Goal: Communication & Community: Answer question/provide support

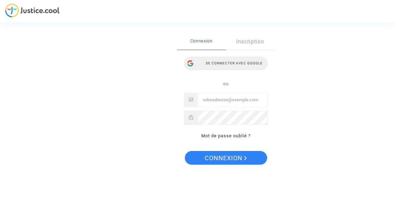
click at [223, 63] on div "Se connecter avec Google" at bounding box center [226, 64] width 84 height 14
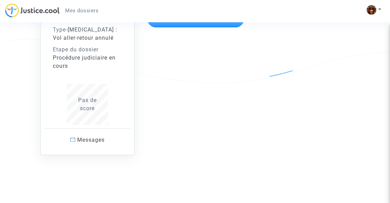
scroll to position [53, 0]
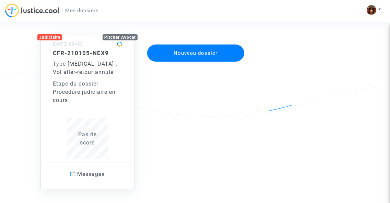
click at [89, 91] on div "Procédure judiciaire en cours" at bounding box center [87, 96] width 69 height 16
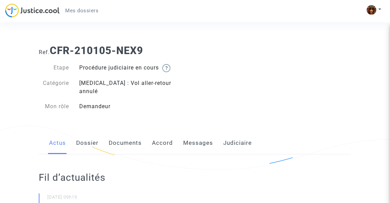
click at [87, 137] on link "Dossier" at bounding box center [87, 143] width 22 height 23
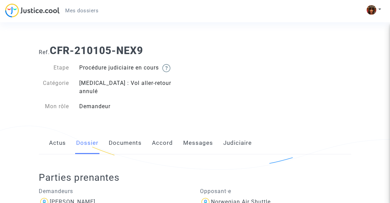
scroll to position [69, 0]
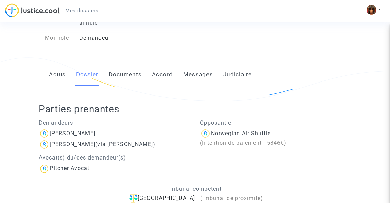
click at [124, 71] on link "Documents" at bounding box center [125, 74] width 33 height 23
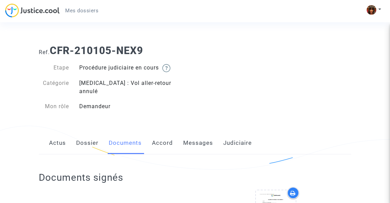
click at [60, 132] on link "Actus" at bounding box center [57, 143] width 17 height 23
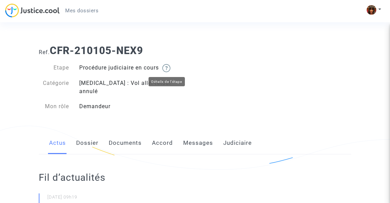
click at [168, 69] on img at bounding box center [166, 68] width 8 height 8
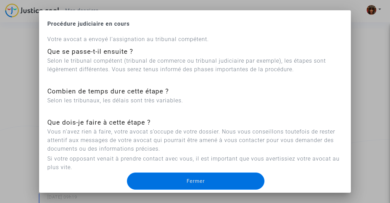
scroll to position [23, 0]
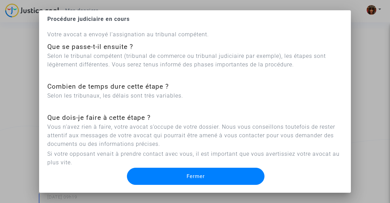
click at [197, 178] on span "Fermer" at bounding box center [196, 176] width 18 height 6
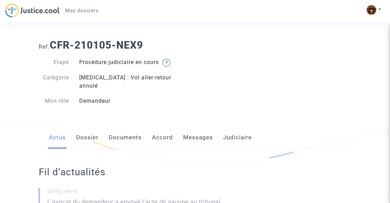
scroll to position [0, 0]
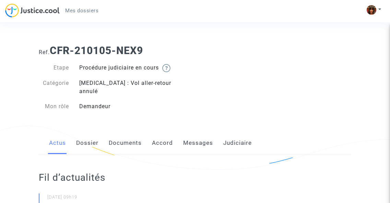
click at [60, 103] on div "Mon rôle" at bounding box center [54, 107] width 40 height 8
click at [95, 103] on div "Demandeur" at bounding box center [134, 107] width 121 height 8
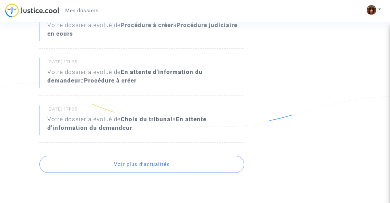
scroll to position [309, 0]
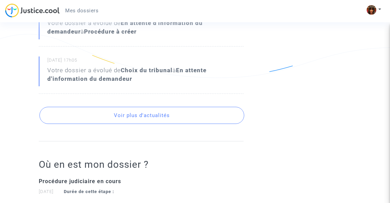
click at [134, 107] on button "Voir plus d'actualités" at bounding box center [141, 115] width 205 height 17
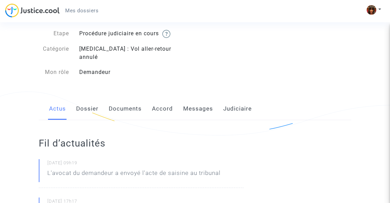
scroll to position [69, 0]
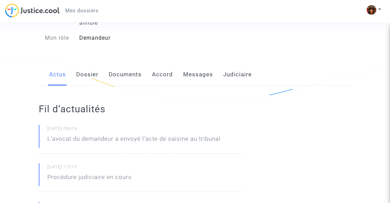
click at [93, 10] on span "Mes dossiers" at bounding box center [81, 11] width 33 height 6
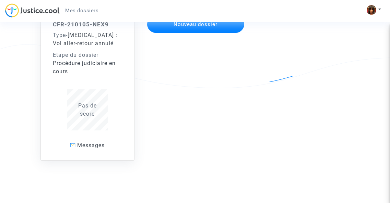
scroll to position [87, 0]
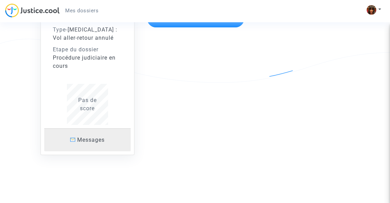
click at [98, 141] on span "Messages" at bounding box center [90, 140] width 27 height 7
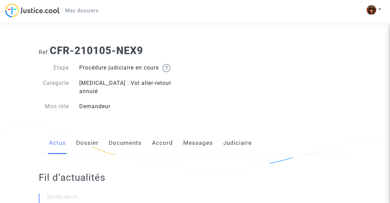
click at [196, 135] on link "Messages" at bounding box center [198, 143] width 30 height 23
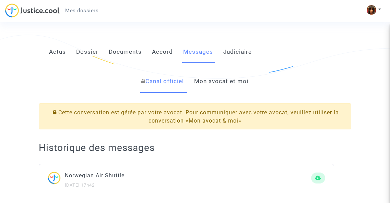
scroll to position [103, 0]
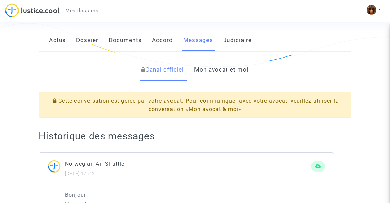
click at [221, 63] on link "Mon avocat et moi" at bounding box center [221, 70] width 54 height 23
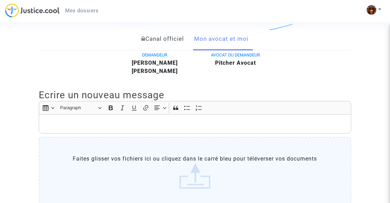
scroll to position [137, 0]
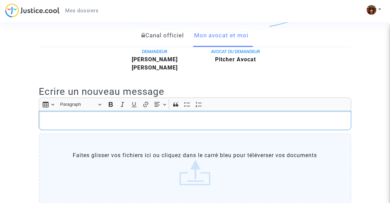
click at [161, 117] on p "Rich Text Editor, main" at bounding box center [195, 121] width 305 height 9
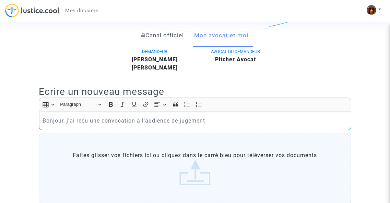
click at [232, 117] on p "Bonjour, j'ai reçu une convocation à l'audience de jugement" at bounding box center [195, 121] width 305 height 9
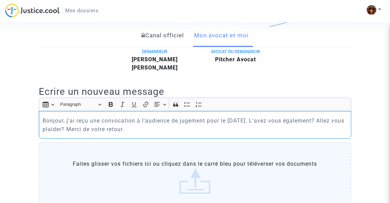
click at [130, 123] on p "Bonjour, j'ai reçu une convocation à l'audience de jugement pour le 15 avril. L…" at bounding box center [195, 125] width 305 height 17
drag, startPoint x: 67, startPoint y: 121, endPoint x: 145, endPoint y: 120, distance: 78.5
click at [145, 120] on p "Bonjour, j'ai reçu une convocation à l'audience de jugement pour le 15 avril. L…" at bounding box center [195, 125] width 305 height 17
click at [141, 120] on p "Bonjour, j'ai reçu une convocation à l'audience de jugement pour le 15 avril. L…" at bounding box center [195, 125] width 305 height 17
click at [123, 122] on p "Bonjour, j'ai reçu une convocation à l'audience de jugement pour le 15 avril. L…" at bounding box center [195, 125] width 305 height 17
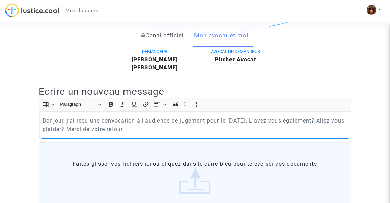
drag, startPoint x: 125, startPoint y: 122, endPoint x: 66, endPoint y: 122, distance: 59.3
click at [66, 122] on p "Bonjour, j'ai reçu une convocation à l'audience de jugement pour le 15 avril. L…" at bounding box center [195, 125] width 305 height 17
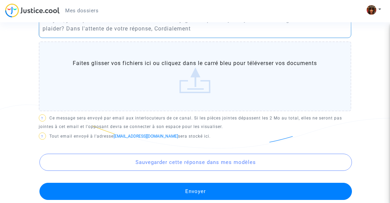
scroll to position [240, 0]
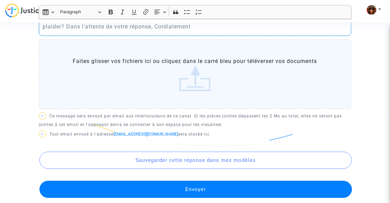
click at [199, 181] on button "Envoyer" at bounding box center [195, 189] width 312 height 17
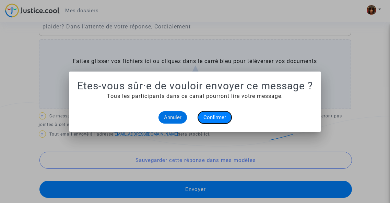
click at [207, 120] on button "Confirmer" at bounding box center [215, 117] width 34 height 12
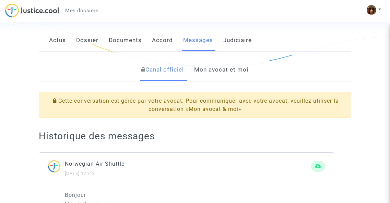
scroll to position [34, 0]
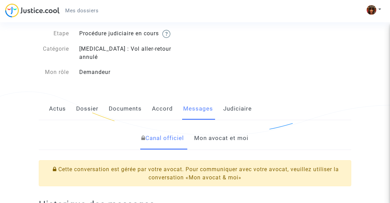
click at [212, 130] on link "Mon avocat et moi" at bounding box center [221, 138] width 54 height 23
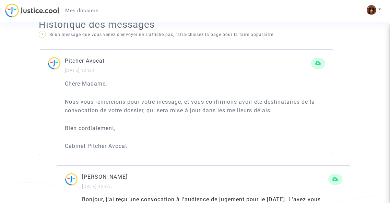
scroll to position [274, 0]
